Goal: Task Accomplishment & Management: Manage account settings

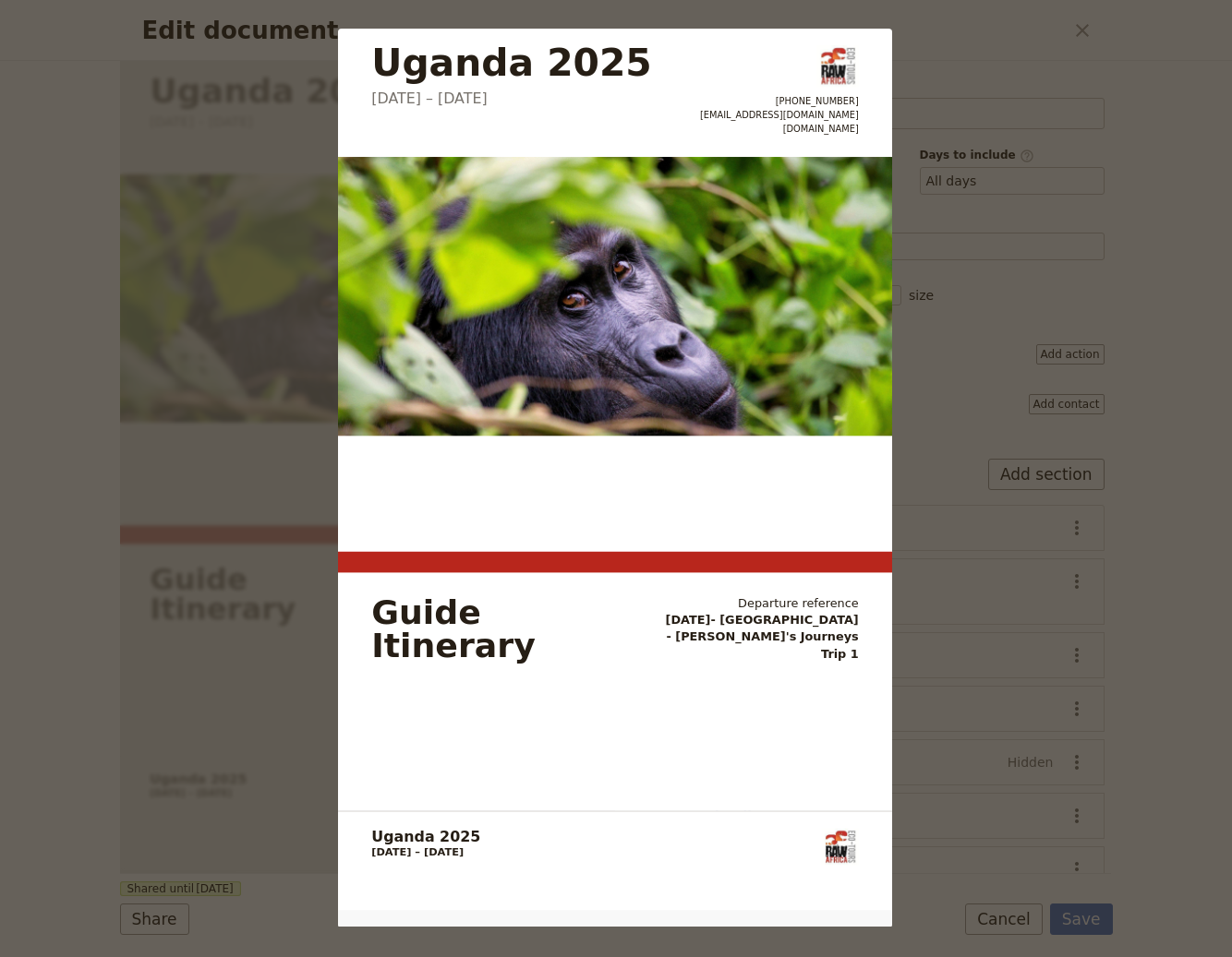
select select "STAFF"
select select "RUN_SHEET"
select select "DEFAULT"
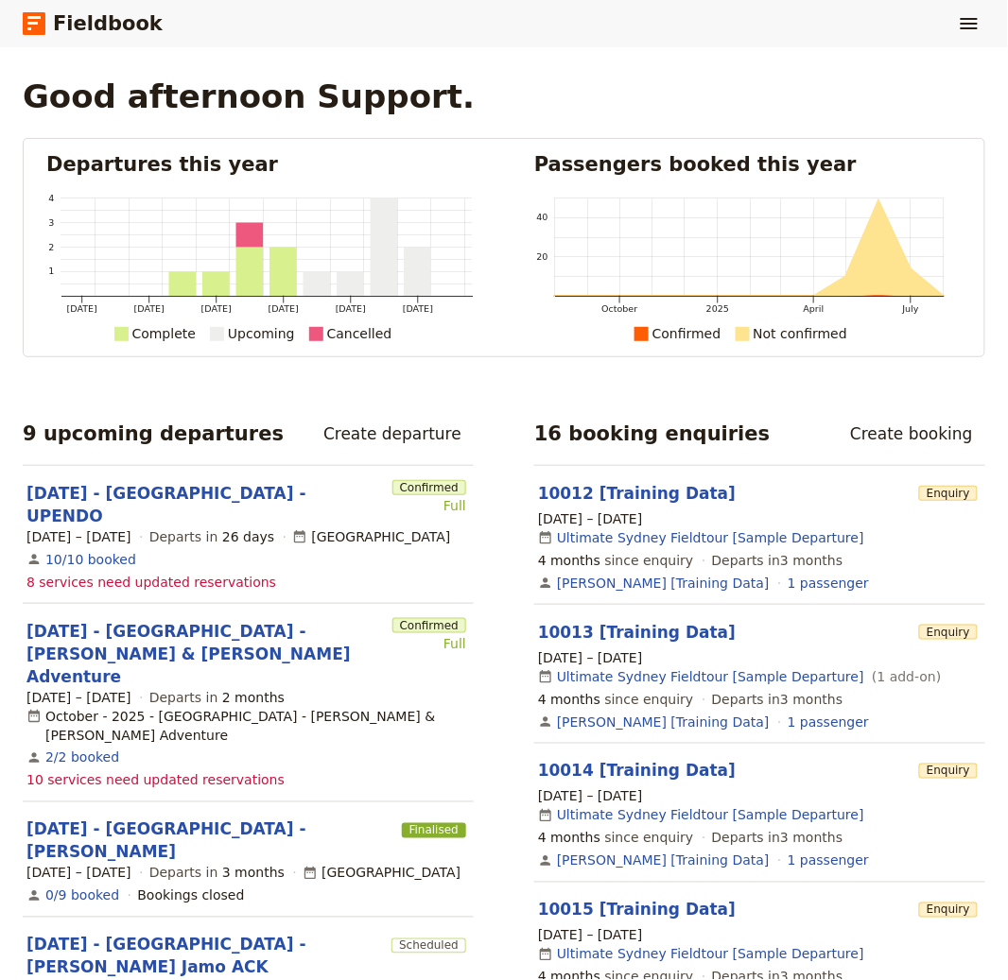
click at [945, 26] on div "Fieldbook ​" at bounding box center [504, 23] width 1008 height 47
click at [975, 15] on icon "Show menu" at bounding box center [969, 23] width 23 height 23
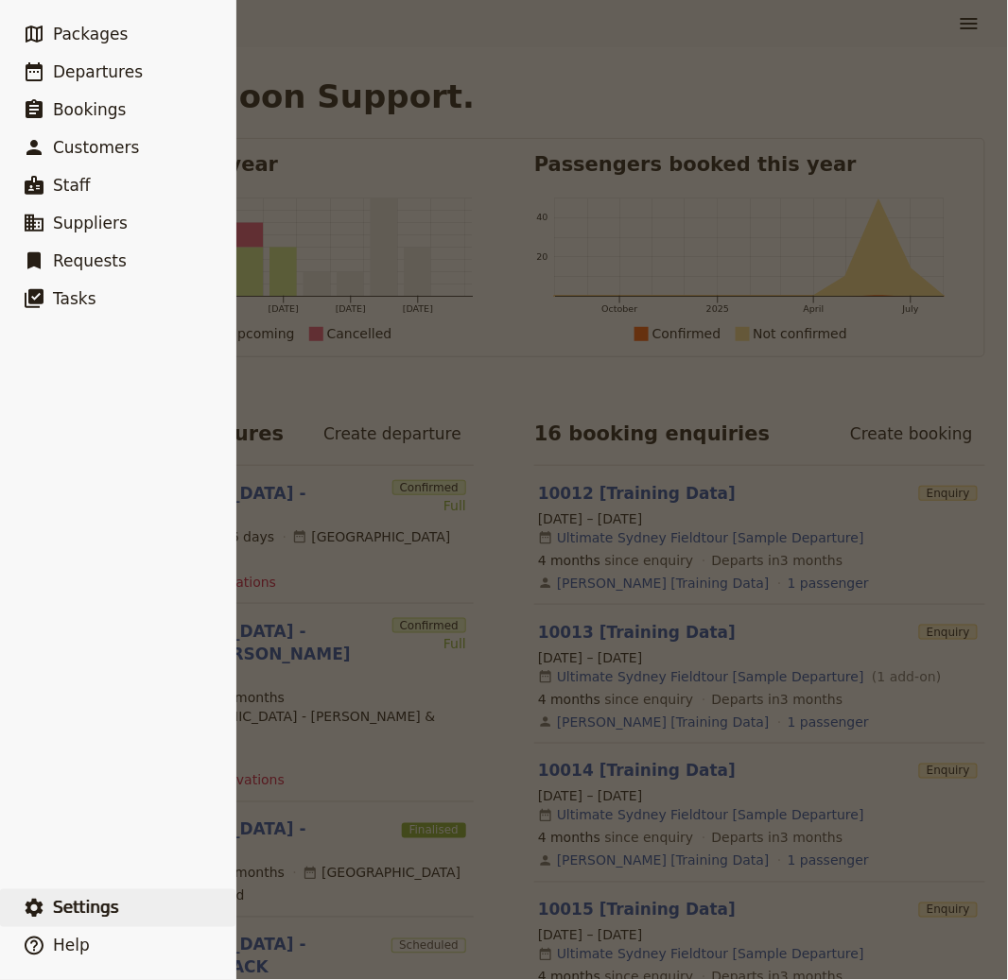
click at [98, 919] on span "Settings" at bounding box center [86, 908] width 66 height 23
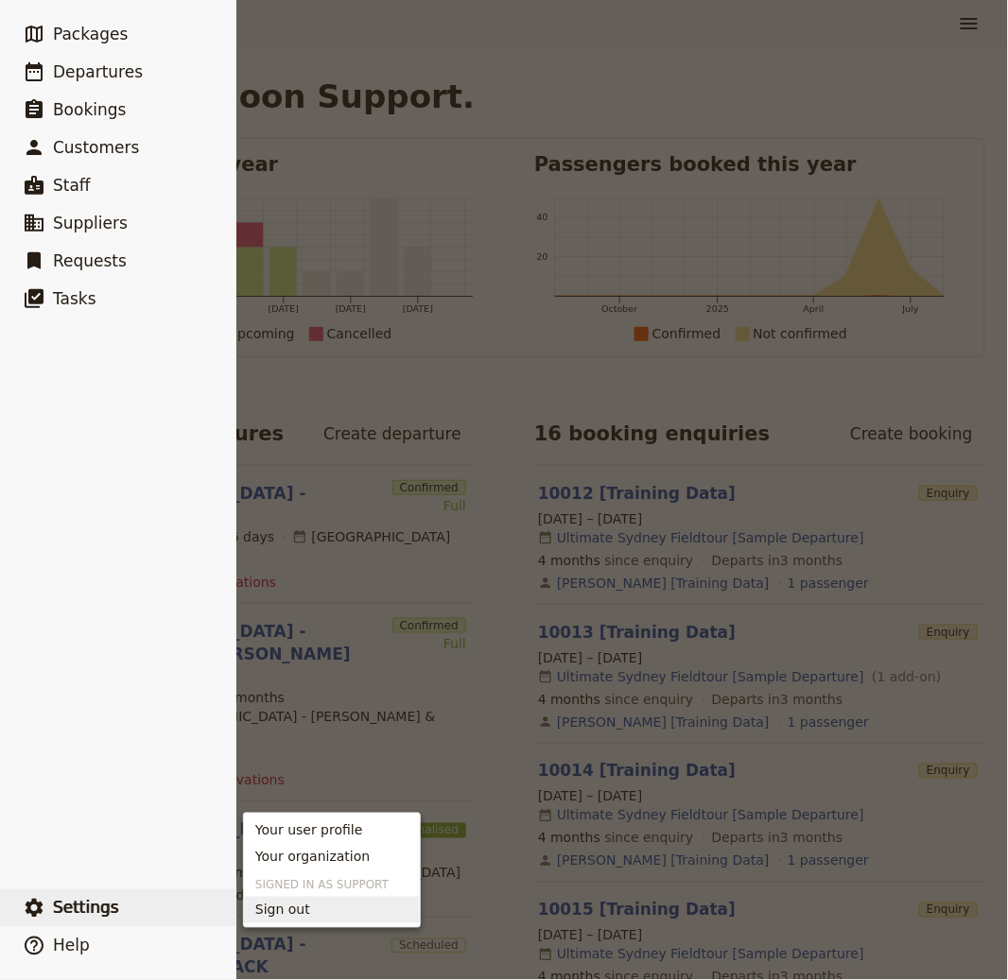
click at [276, 904] on span "Sign out" at bounding box center [282, 910] width 55 height 19
